Goal: Information Seeking & Learning: Learn about a topic

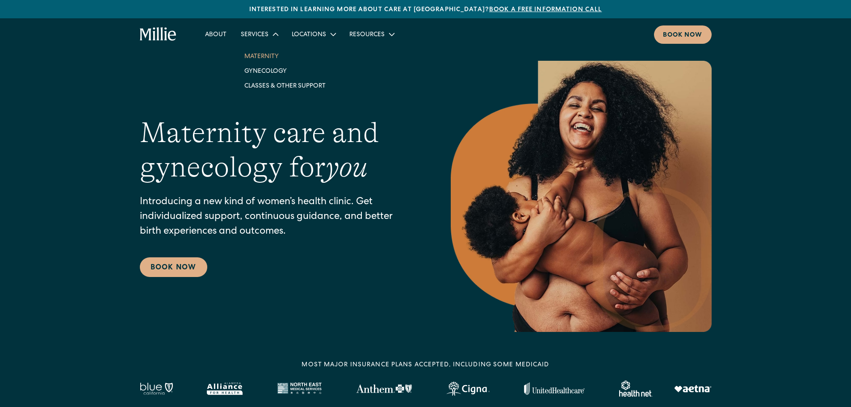
click at [270, 50] on link "Maternity" at bounding box center [285, 56] width 96 height 15
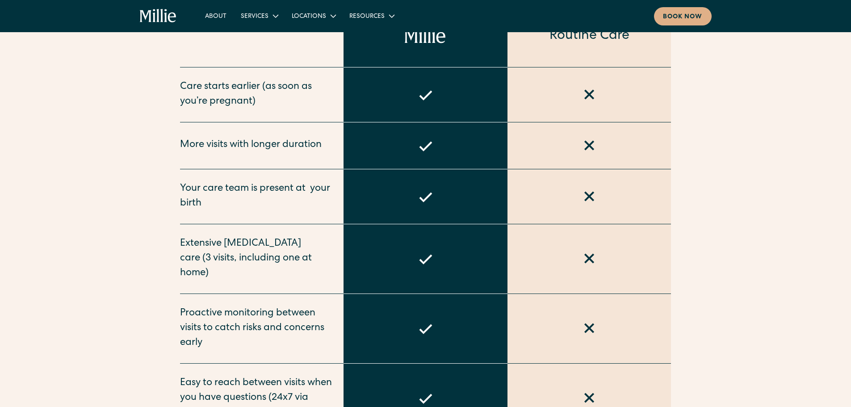
scroll to position [402, 0]
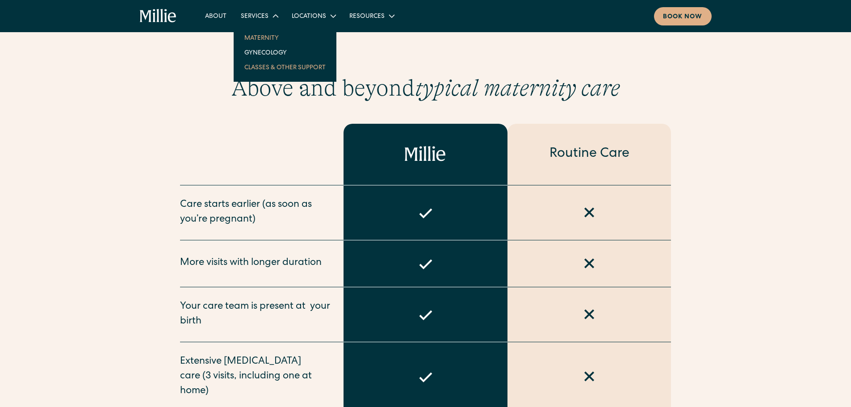
click at [278, 66] on link "Classes & Other Support" at bounding box center [285, 67] width 96 height 15
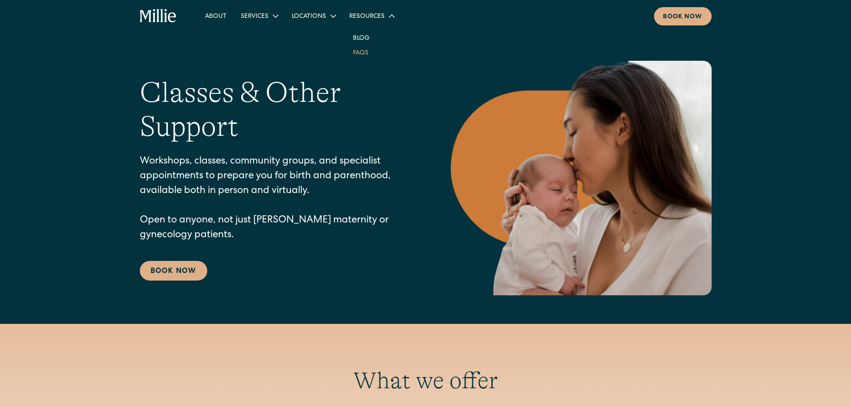
click at [363, 53] on link "FAQs" at bounding box center [361, 52] width 30 height 15
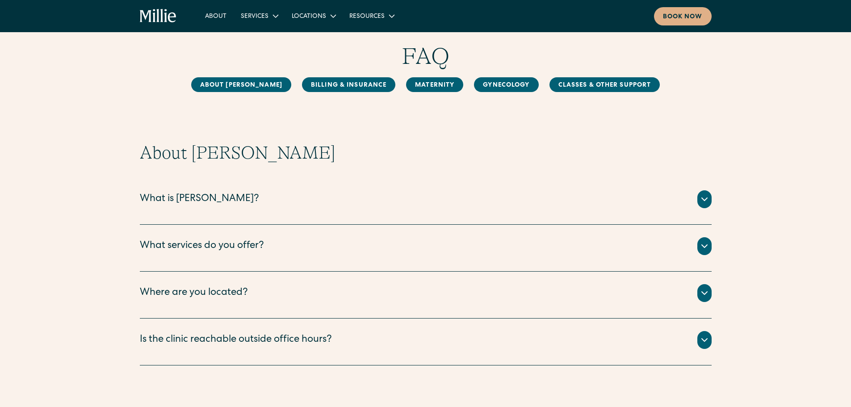
scroll to position [45, 0]
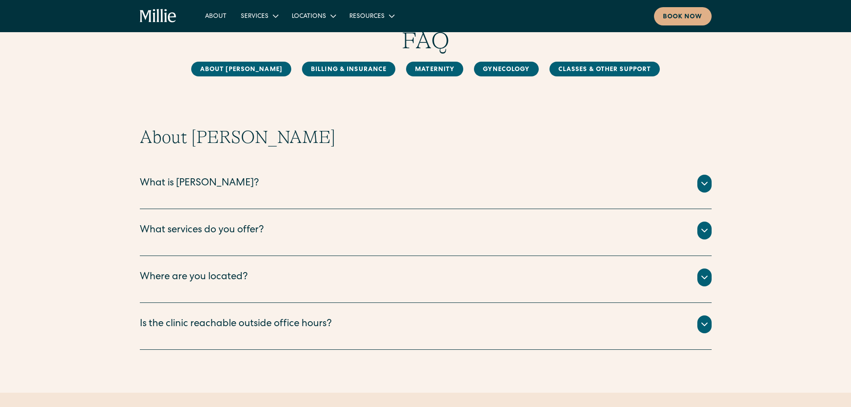
click at [706, 184] on icon at bounding box center [704, 183] width 5 height 3
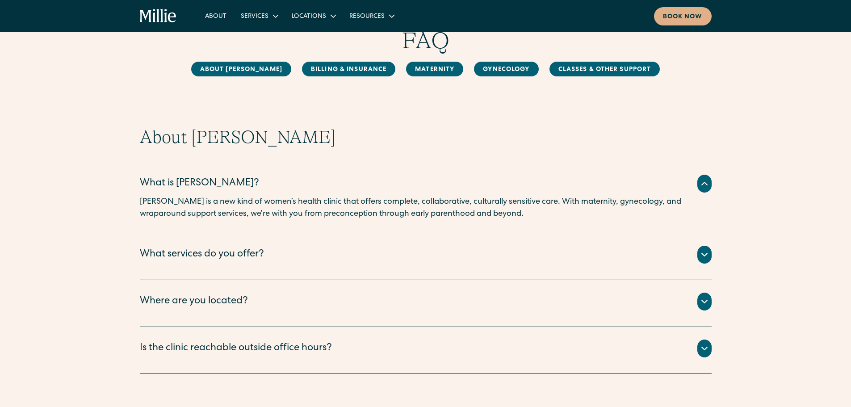
scroll to position [89, 0]
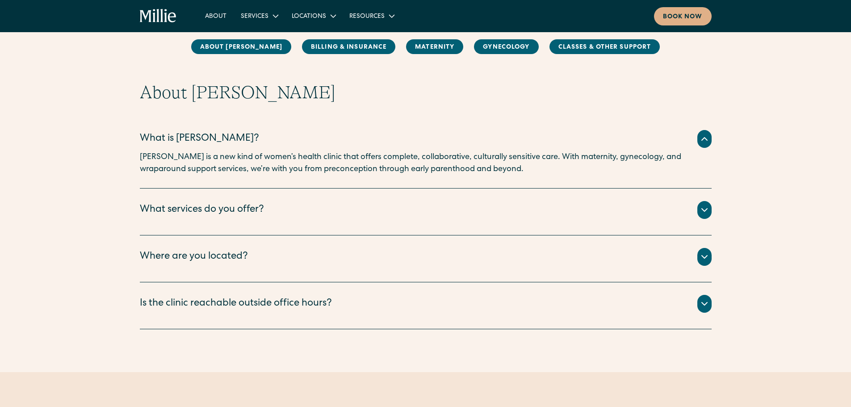
click at [704, 205] on icon at bounding box center [705, 210] width 11 height 11
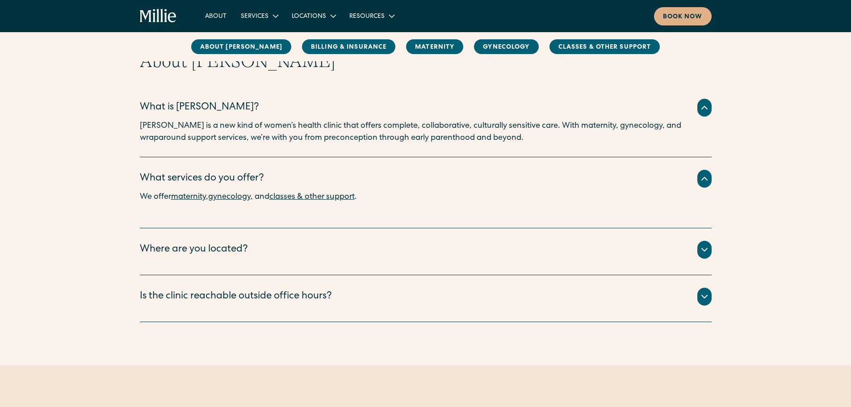
scroll to position [134, 0]
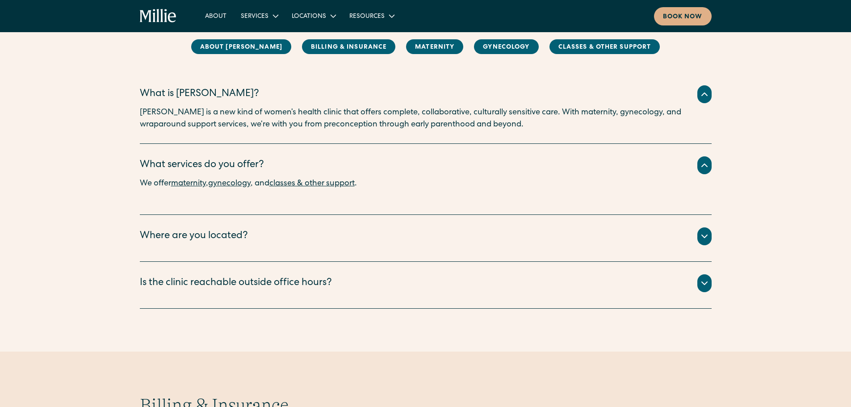
click at [707, 241] on icon at bounding box center [705, 236] width 11 height 11
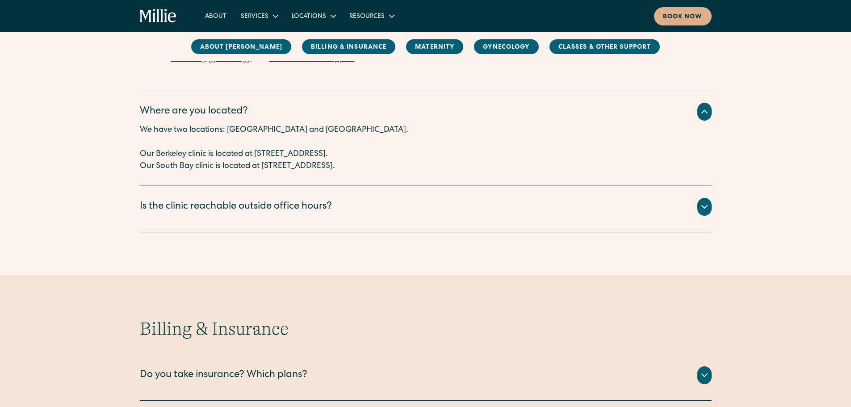
scroll to position [268, 0]
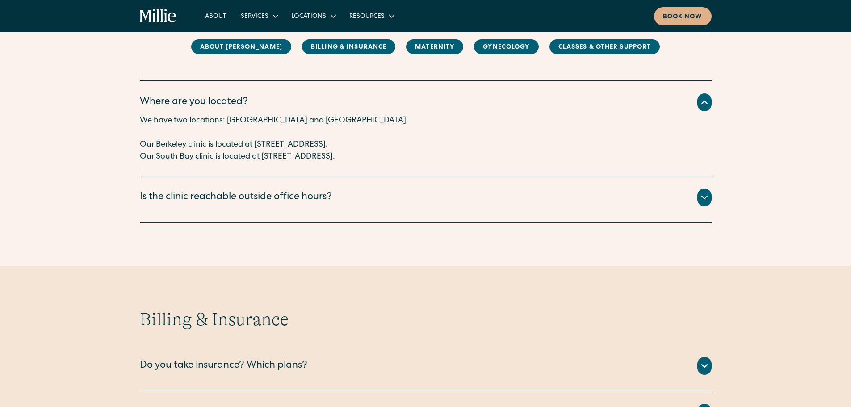
click at [708, 198] on icon at bounding box center [705, 197] width 11 height 11
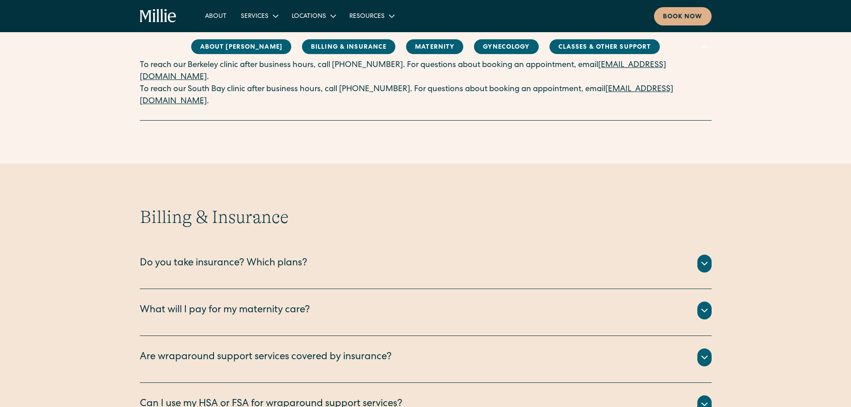
scroll to position [447, 0]
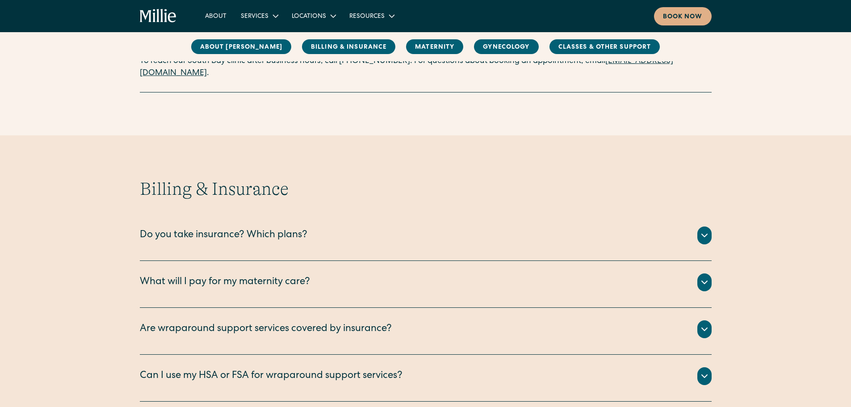
click at [702, 240] on icon at bounding box center [705, 235] width 11 height 11
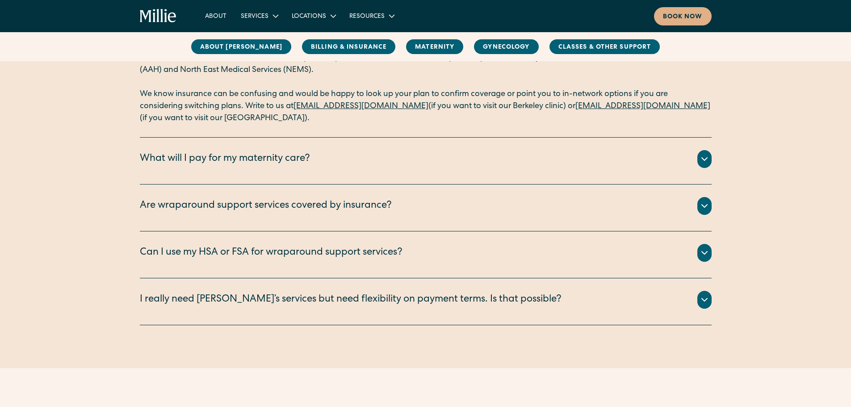
scroll to position [670, 0]
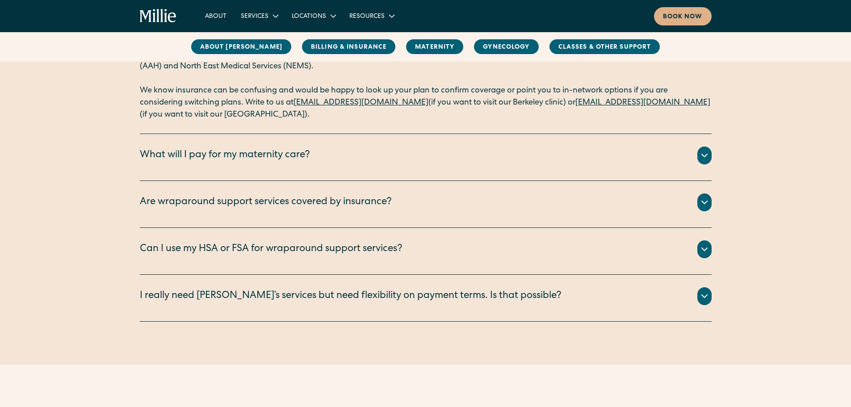
click at [708, 205] on icon at bounding box center [705, 202] width 11 height 11
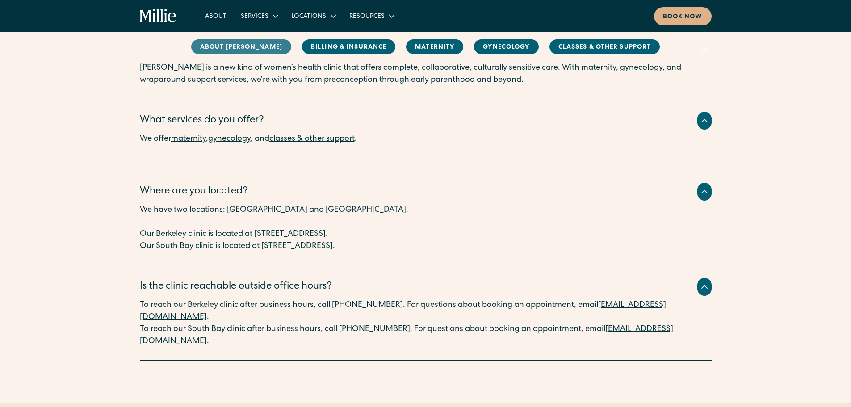
click at [244, 48] on link "About [PERSON_NAME]" at bounding box center [241, 46] width 100 height 15
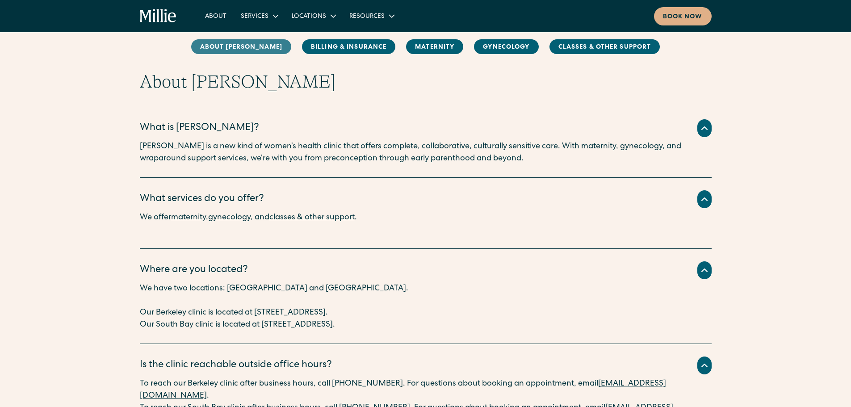
scroll to position [100, 0]
click at [417, 51] on link "MAternity" at bounding box center [434, 46] width 57 height 15
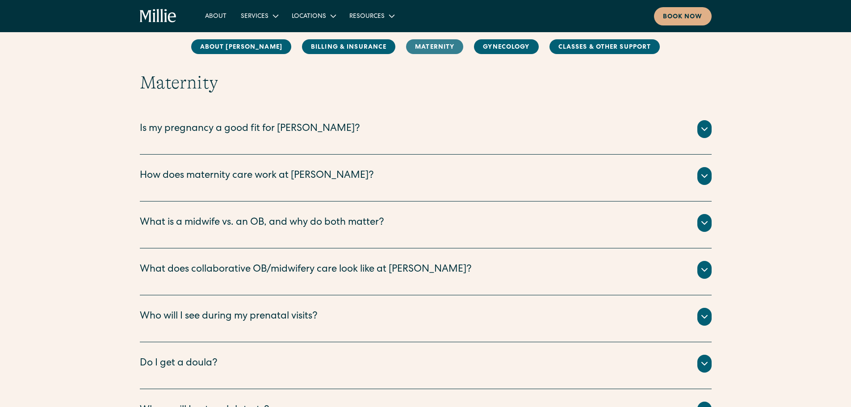
scroll to position [1043, 0]
click at [702, 132] on icon at bounding box center [705, 128] width 11 height 11
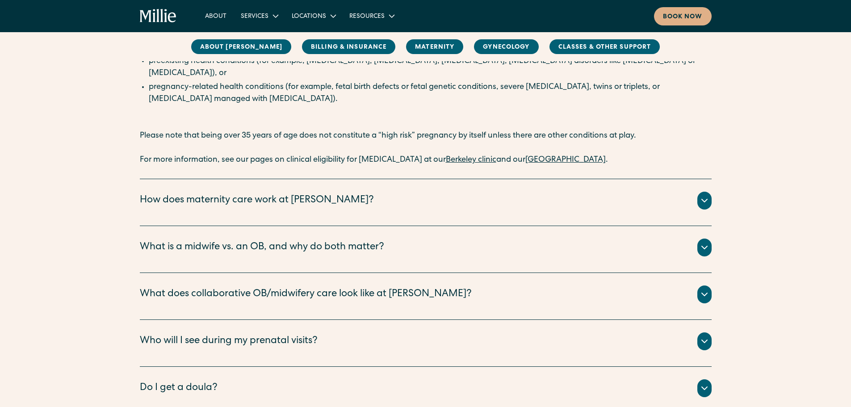
scroll to position [1222, 0]
click at [710, 191] on div at bounding box center [705, 199] width 14 height 18
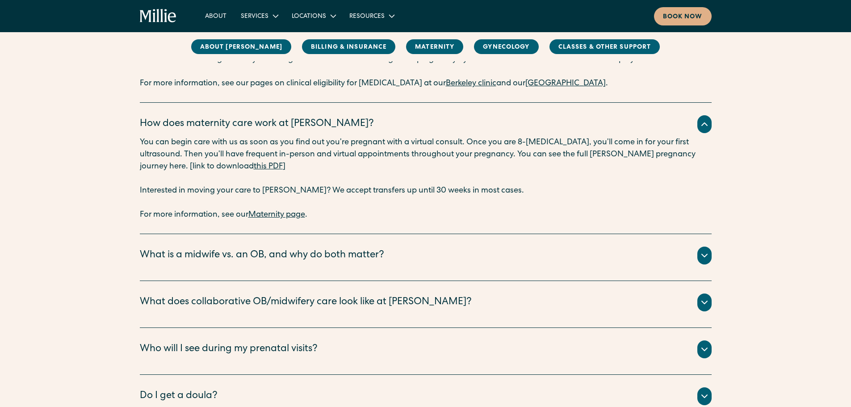
scroll to position [1311, 0]
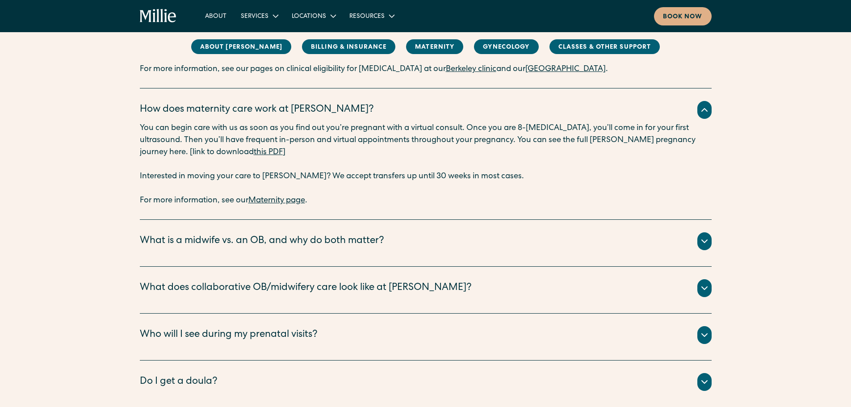
click at [706, 236] on icon at bounding box center [705, 241] width 11 height 11
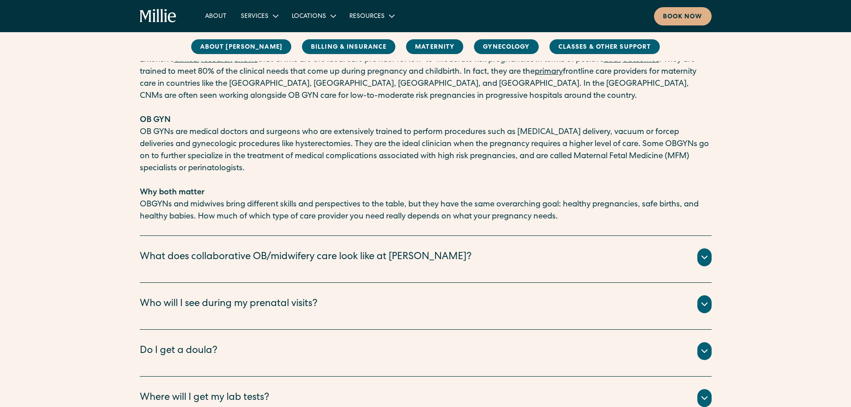
scroll to position [1579, 0]
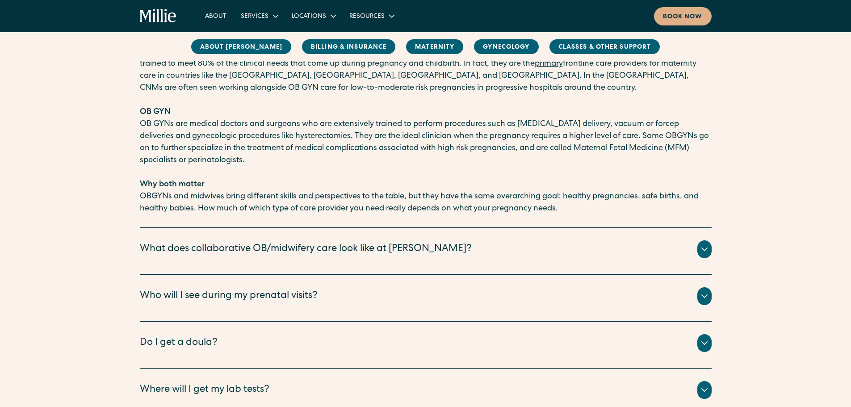
click at [706, 244] on icon at bounding box center [705, 249] width 11 height 11
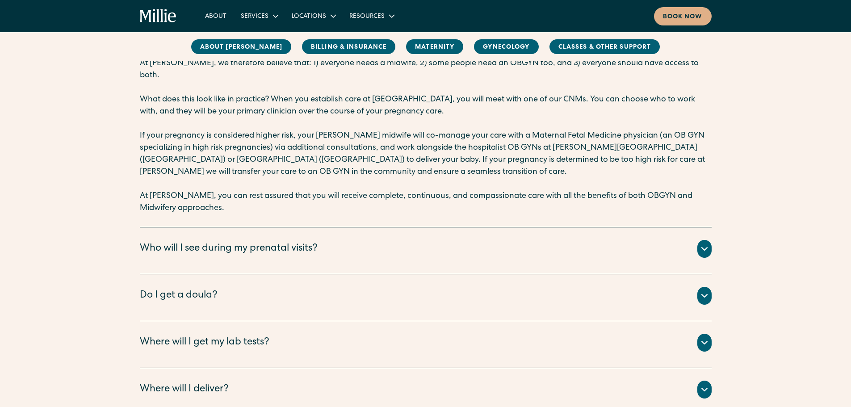
scroll to position [1937, 0]
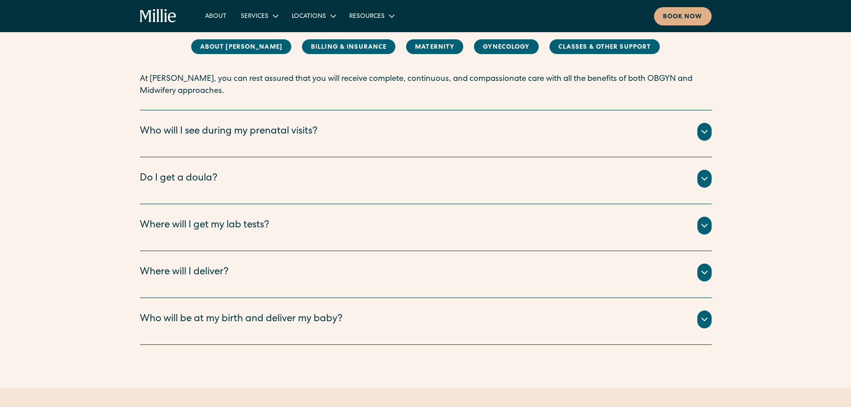
click at [706, 173] on icon at bounding box center [705, 178] width 11 height 11
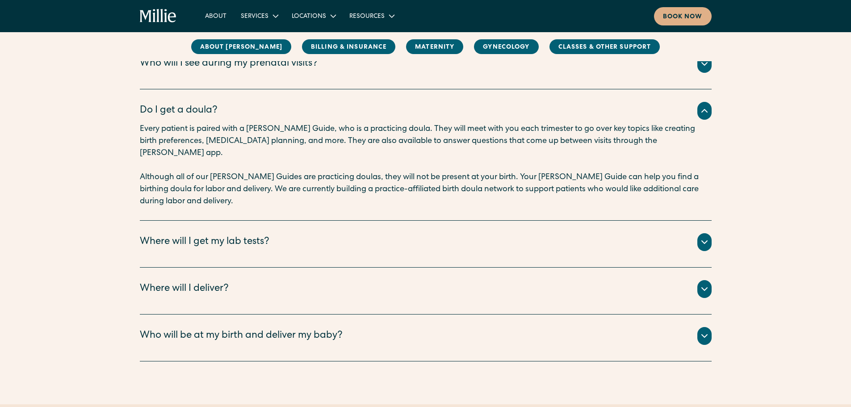
scroll to position [2026, 0]
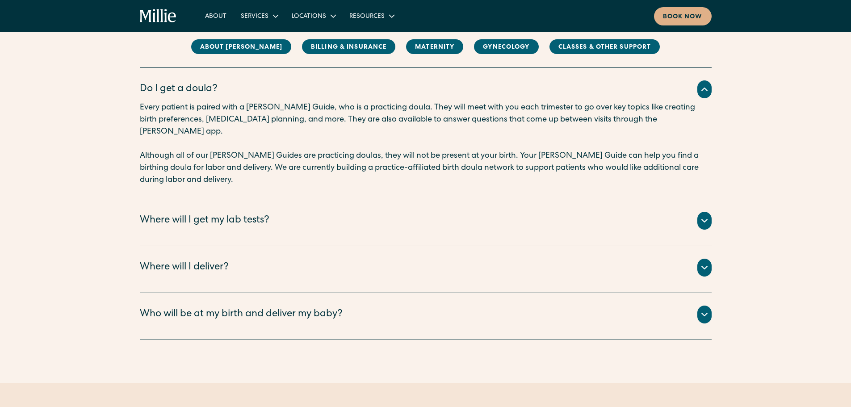
click at [702, 230] on div "We partner with LabCorp, Quest Diagnostics, and Sutter Health for lab tests dur…" at bounding box center [426, 232] width 572 height 4
click at [707, 219] on icon at bounding box center [704, 220] width 5 height 3
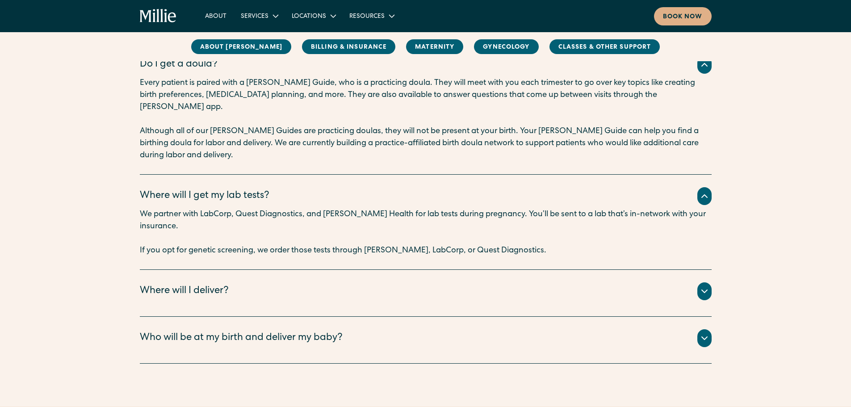
scroll to position [2071, 0]
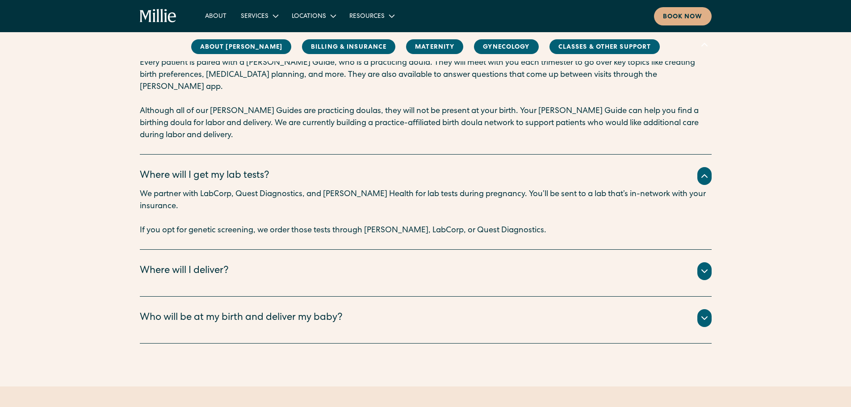
click at [701, 266] on icon at bounding box center [705, 271] width 11 height 11
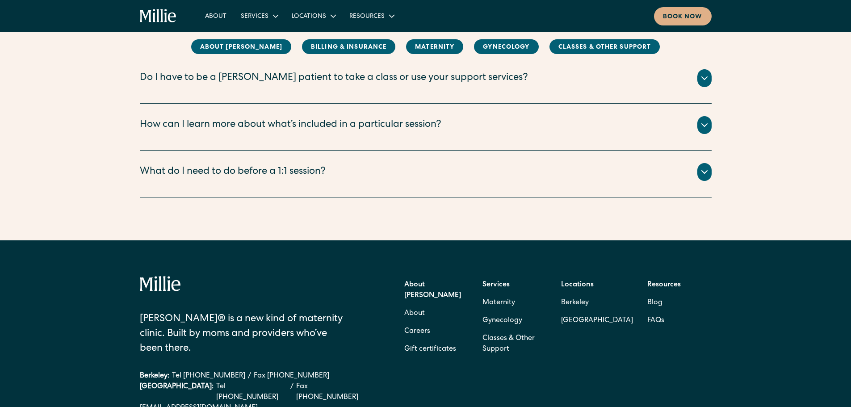
scroll to position [2786, 0]
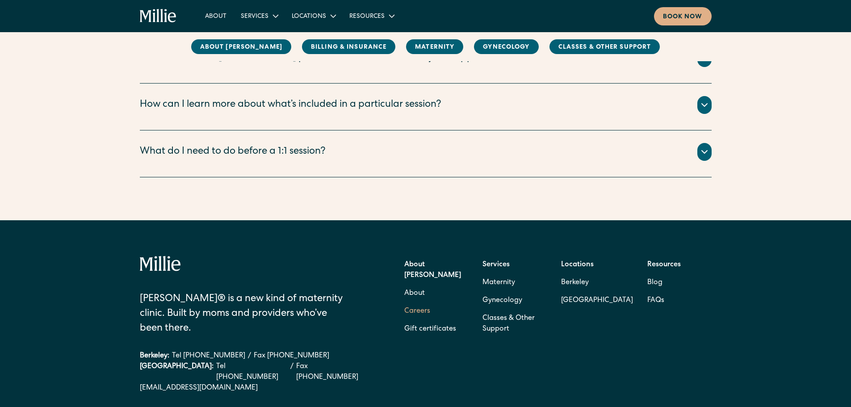
click at [411, 303] on link "Careers" at bounding box center [418, 312] width 26 height 18
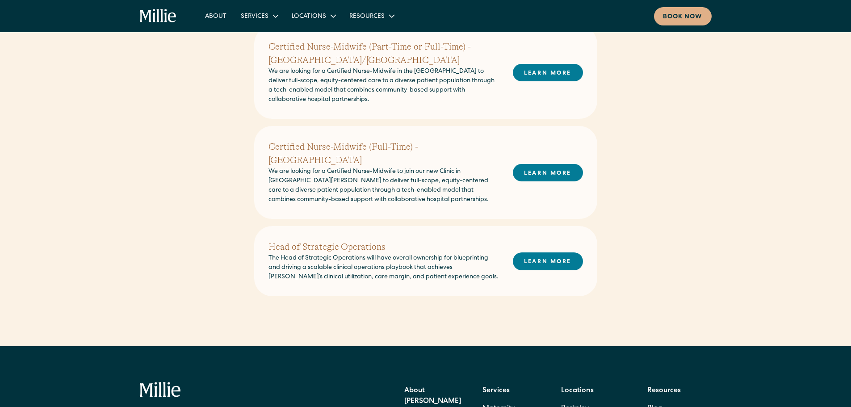
scroll to position [358, 0]
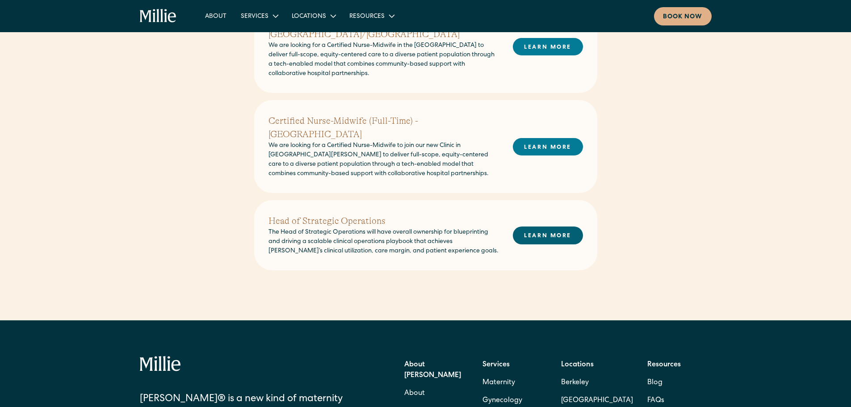
click at [529, 227] on link "LEARN MORE" at bounding box center [548, 235] width 70 height 17
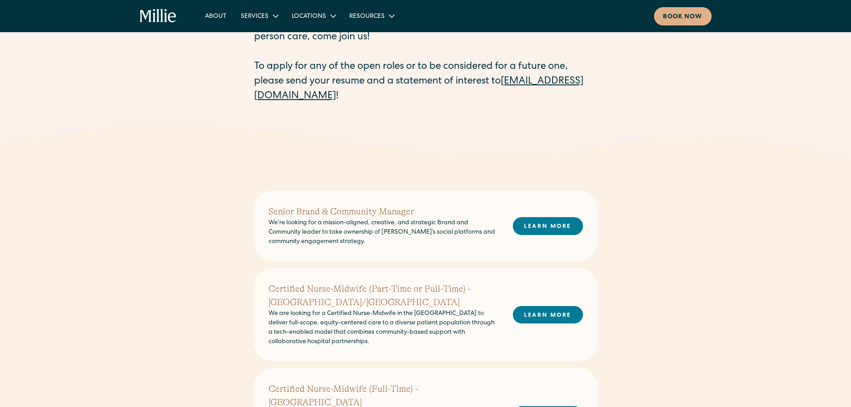
scroll to position [0, 0]
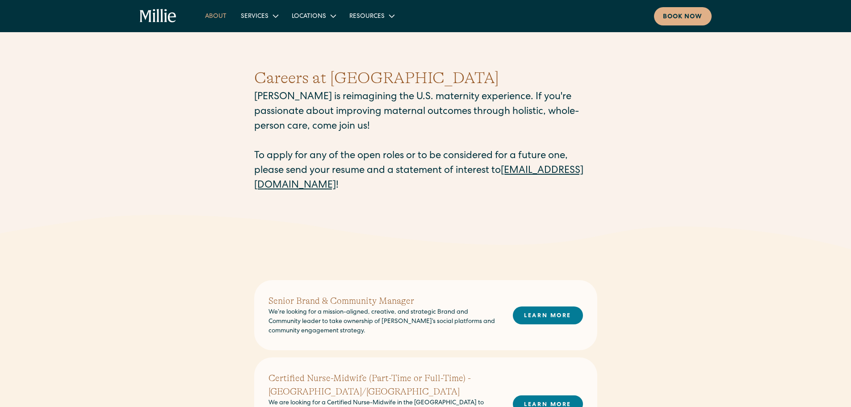
click at [212, 18] on link "About" at bounding box center [216, 15] width 36 height 15
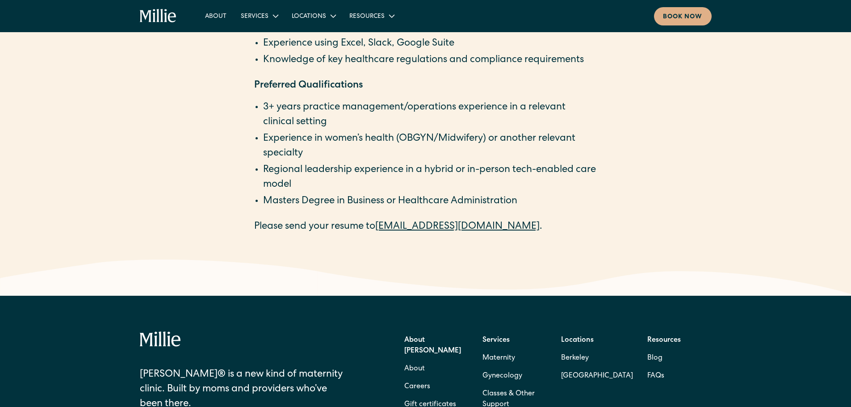
scroll to position [1654, 0]
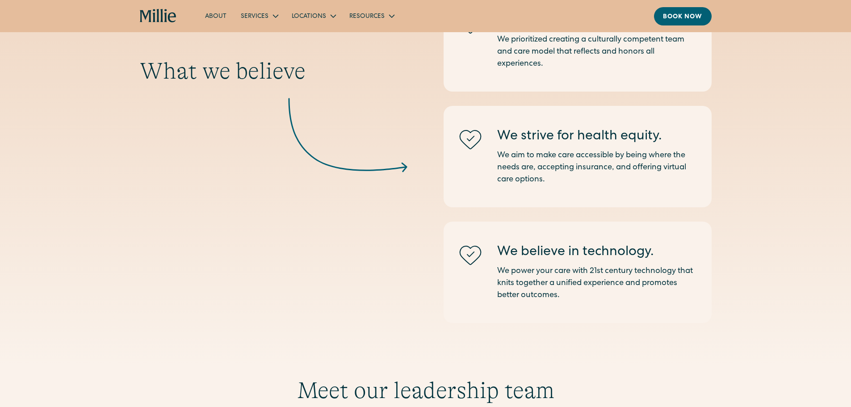
scroll to position [1609, 0]
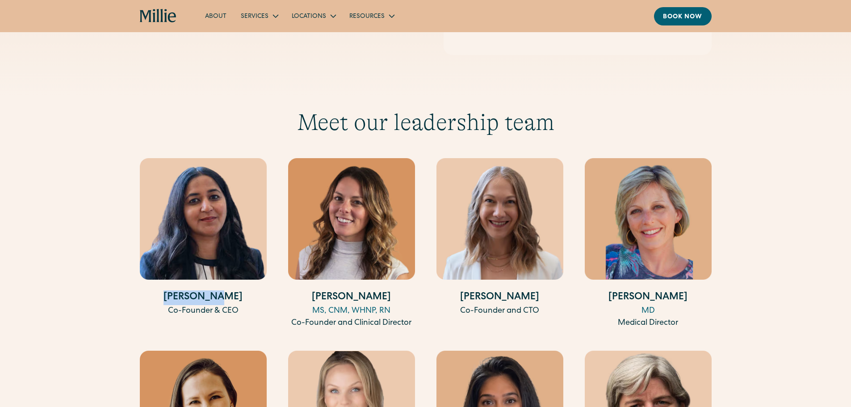
drag, startPoint x: 177, startPoint y: 282, endPoint x: 230, endPoint y: 282, distance: 52.7
click at [230, 291] on h4 "[PERSON_NAME]" at bounding box center [203, 298] width 127 height 15
copy h4 "[PERSON_NAME]"
